Goal: Information Seeking & Learning: Check status

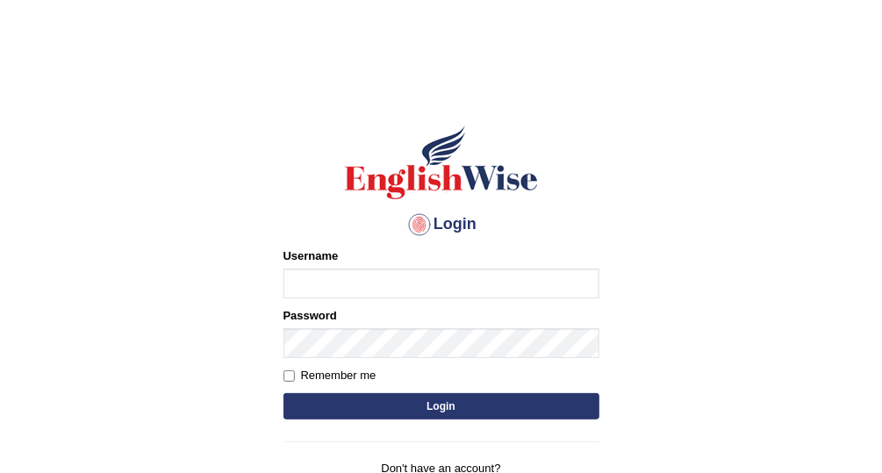
type input "Vallarie97"
click at [457, 401] on button "Login" at bounding box center [442, 406] width 316 height 26
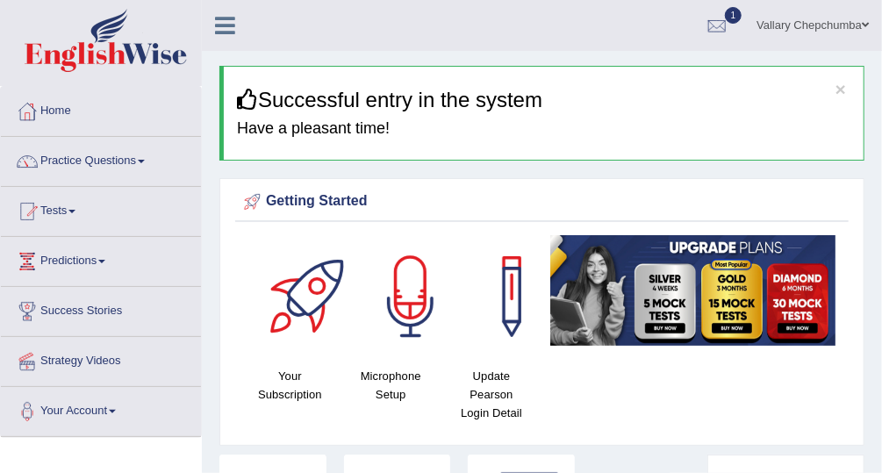
click at [705, 28] on div at bounding box center [717, 26] width 26 height 26
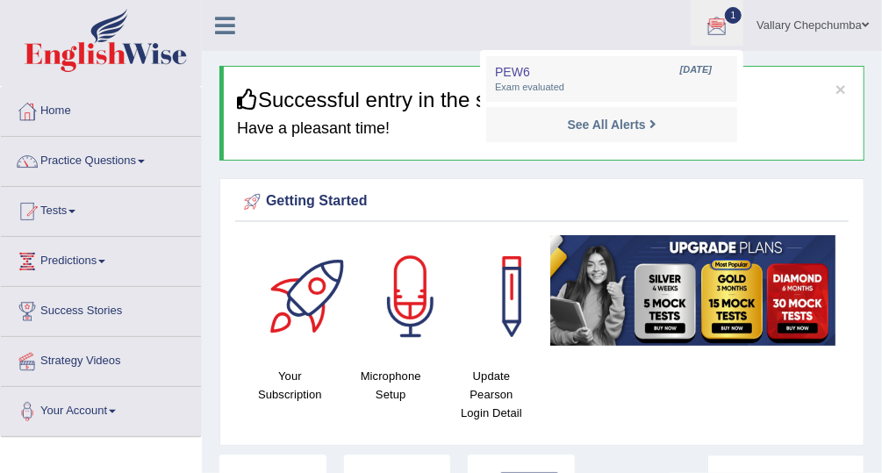
click at [645, 90] on span "Exam evaluated" at bounding box center [612, 88] width 234 height 14
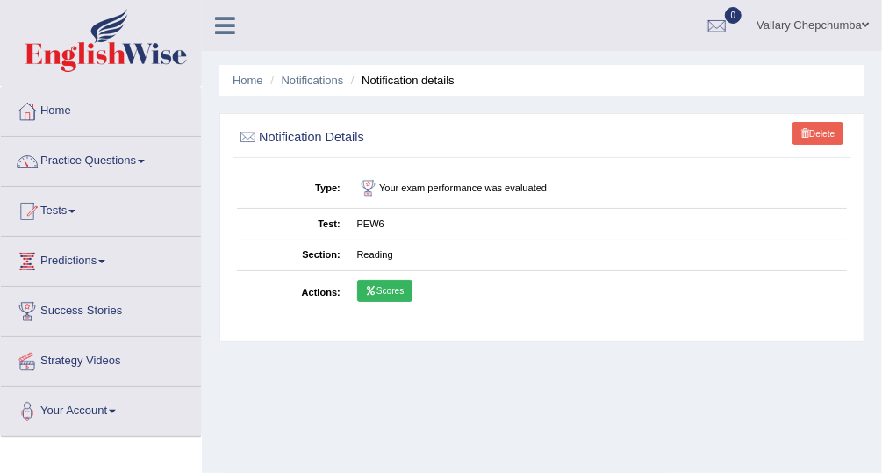
click at [401, 288] on link "Scores" at bounding box center [384, 291] width 55 height 23
click at [80, 105] on link "Home" at bounding box center [101, 109] width 200 height 44
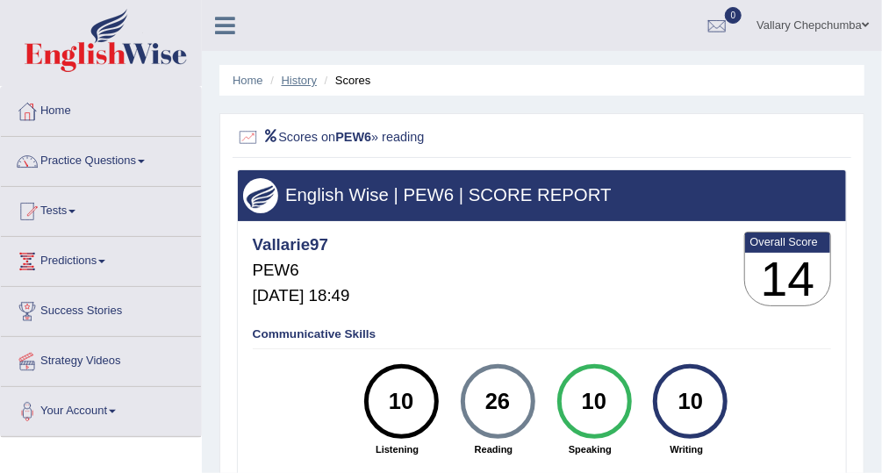
click at [303, 83] on link "History" at bounding box center [299, 80] width 35 height 13
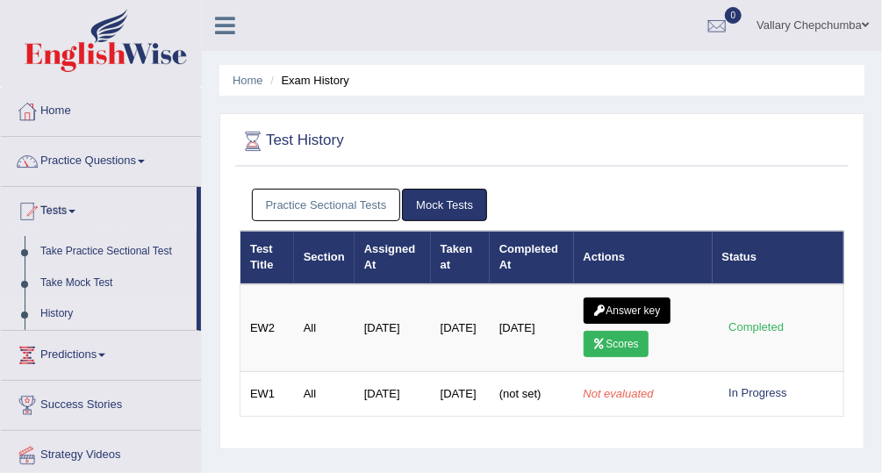
click at [351, 199] on link "Practice Sectional Tests" at bounding box center [326, 205] width 149 height 32
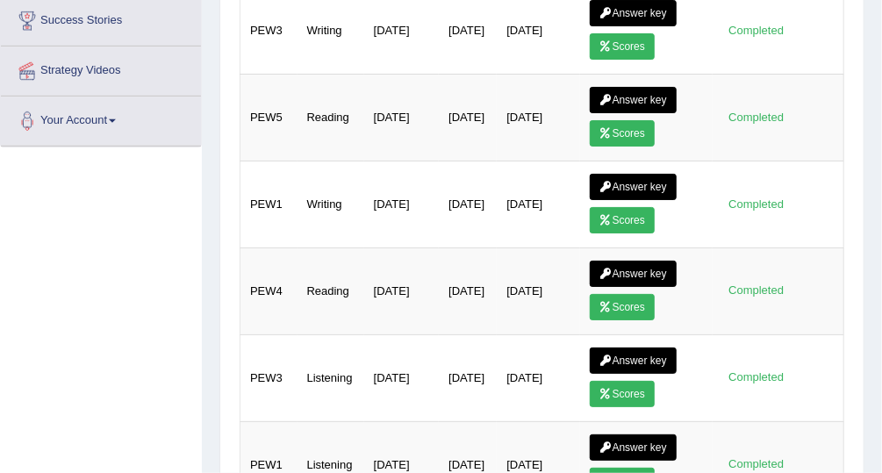
scroll to position [358, 0]
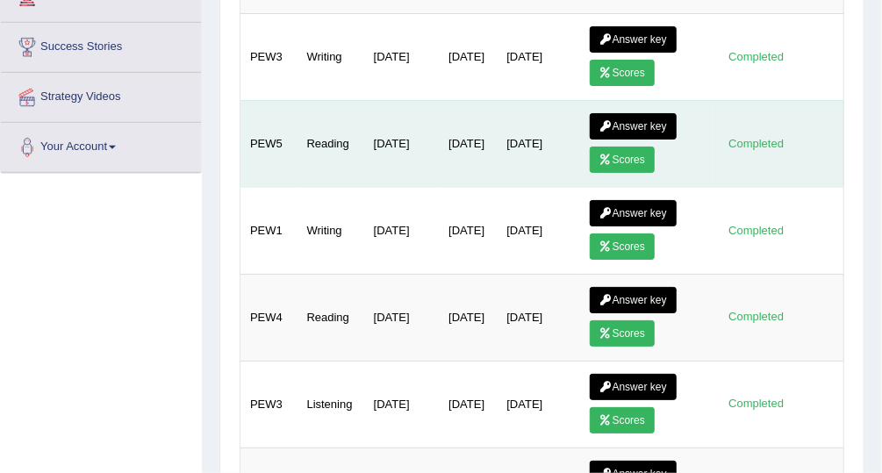
click at [617, 157] on link "Scores" at bounding box center [622, 160] width 65 height 26
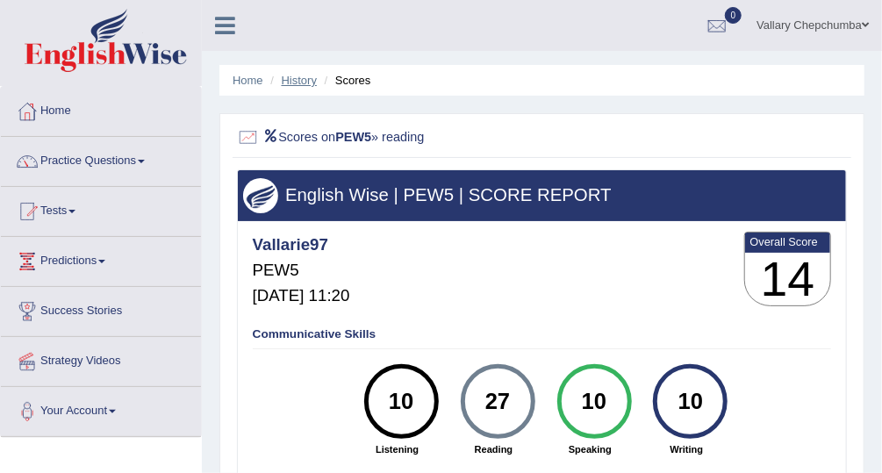
click at [305, 83] on link "History" at bounding box center [299, 80] width 35 height 13
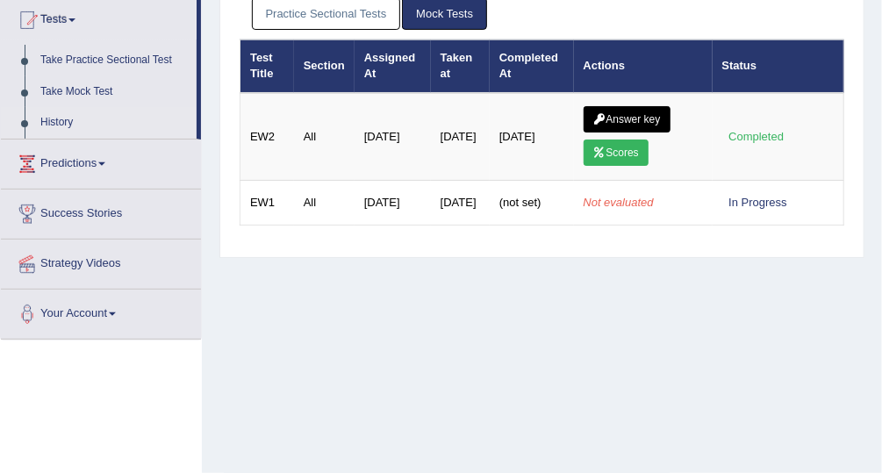
scroll to position [183, 0]
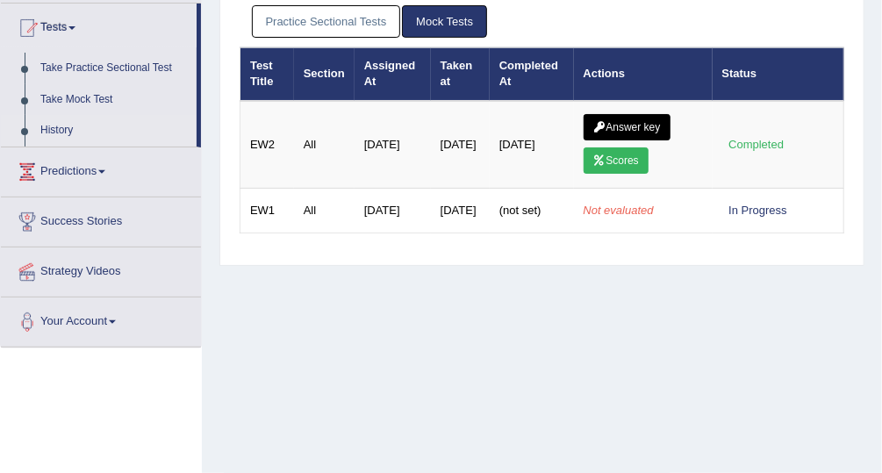
click at [361, 23] on link "Practice Sectional Tests" at bounding box center [326, 21] width 149 height 32
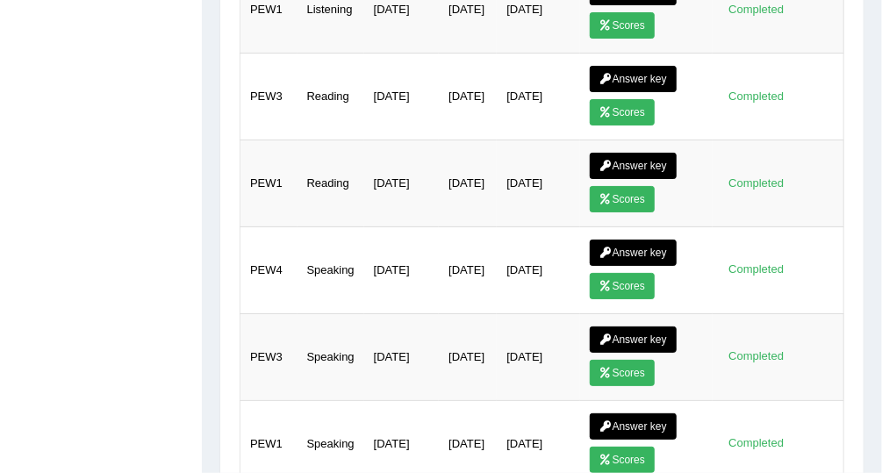
scroll to position [845, 0]
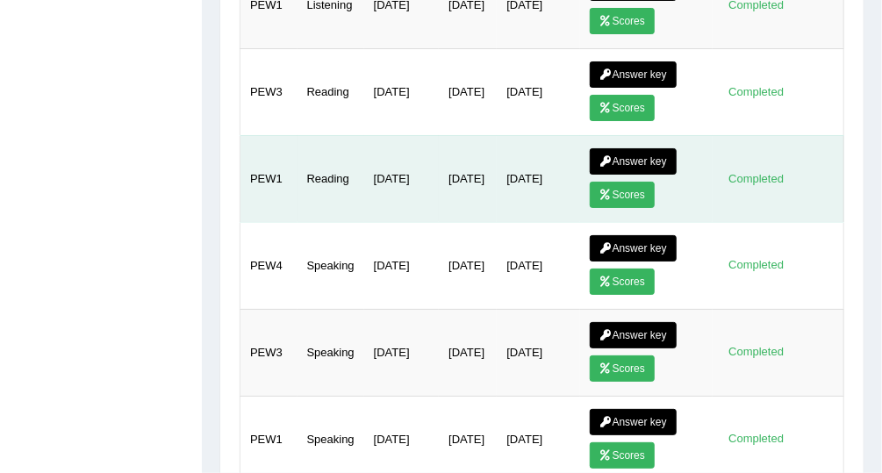
click at [616, 182] on link "Scores" at bounding box center [622, 195] width 65 height 26
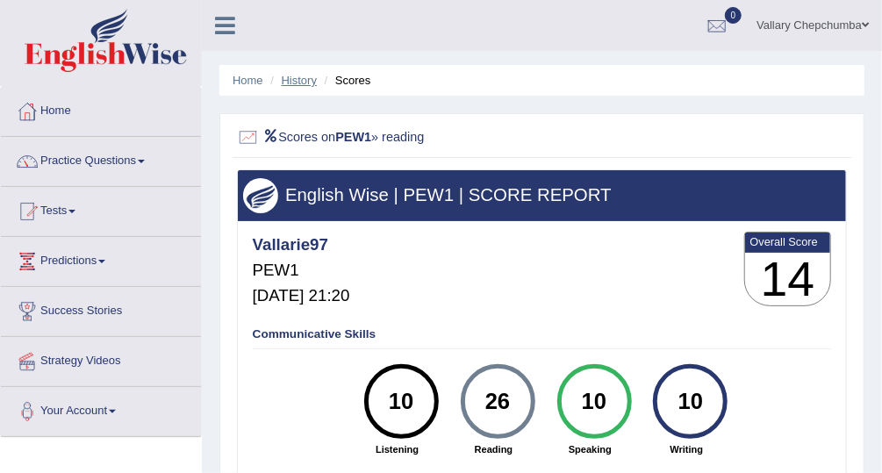
click at [299, 82] on link "History" at bounding box center [299, 80] width 35 height 13
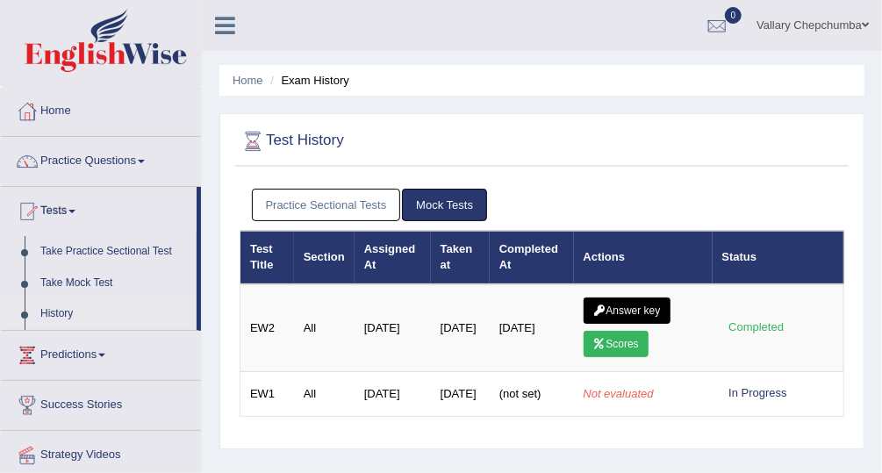
click at [327, 204] on link "Practice Sectional Tests" at bounding box center [326, 205] width 149 height 32
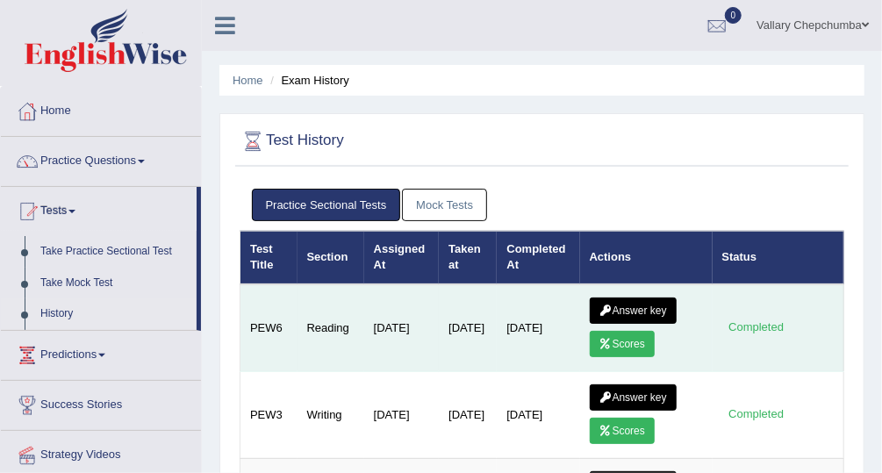
click at [620, 304] on link "Answer key" at bounding box center [633, 311] width 87 height 26
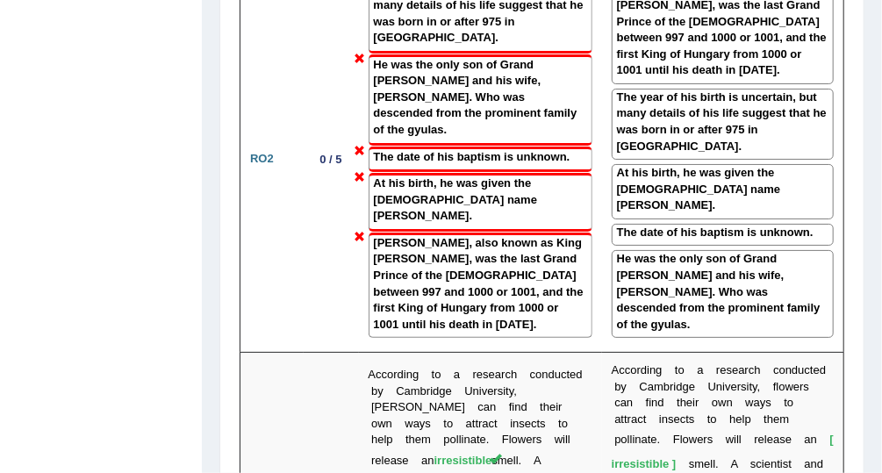
scroll to position [3781, 0]
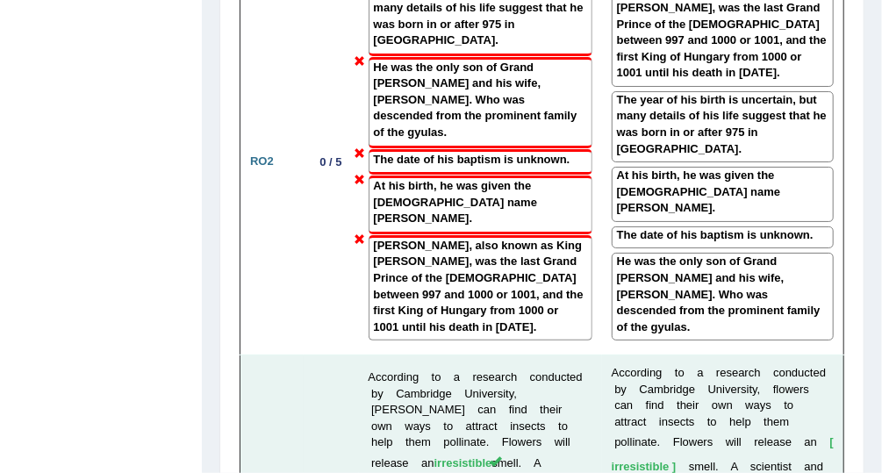
drag, startPoint x: 0, startPoint y: 0, endPoint x: 732, endPoint y: 96, distance: 738.4
click at [732, 366] on b "e" at bounding box center [735, 372] width 6 height 13
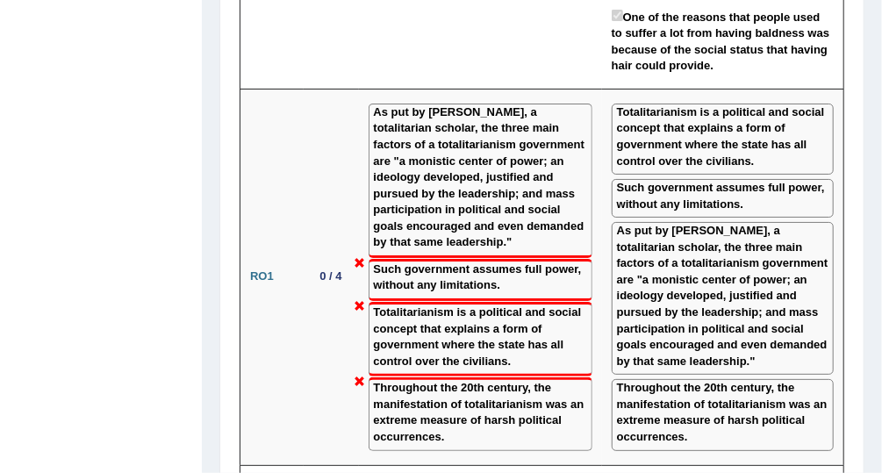
scroll to position [3268, 0]
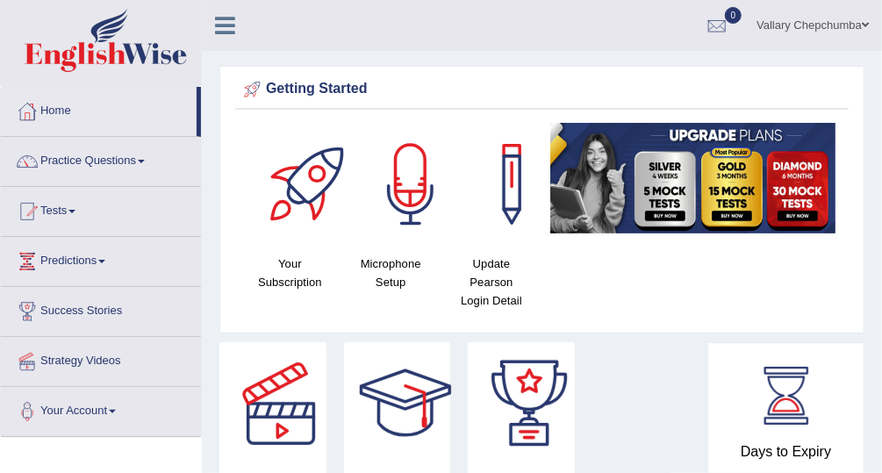
click at [87, 262] on link "Predictions" at bounding box center [101, 259] width 200 height 44
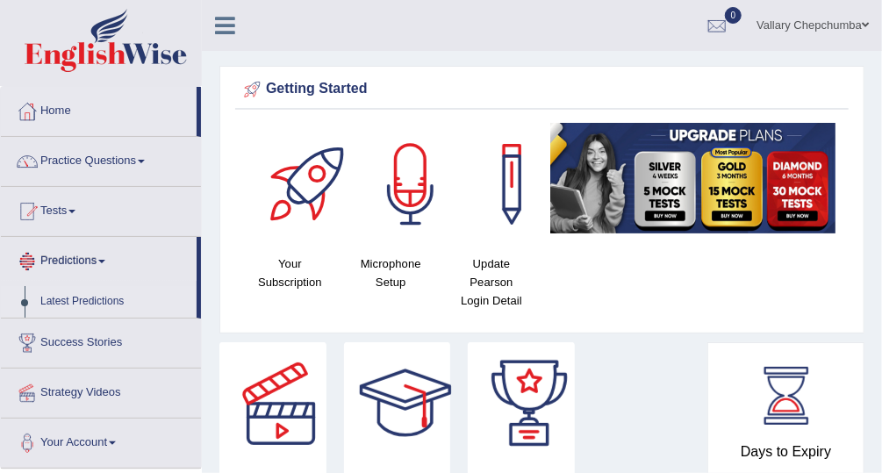
click at [110, 301] on link "Latest Predictions" at bounding box center [114, 302] width 164 height 32
